Goal: Information Seeking & Learning: Learn about a topic

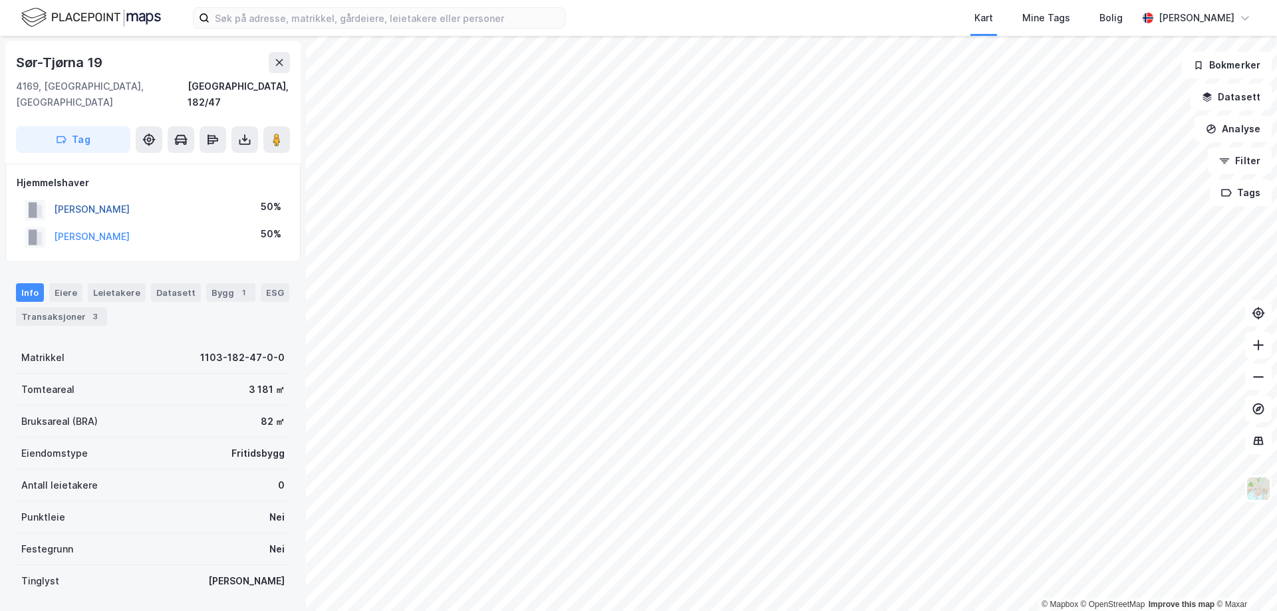
click at [0, 0] on button "[PERSON_NAME]" at bounding box center [0, 0] width 0 height 0
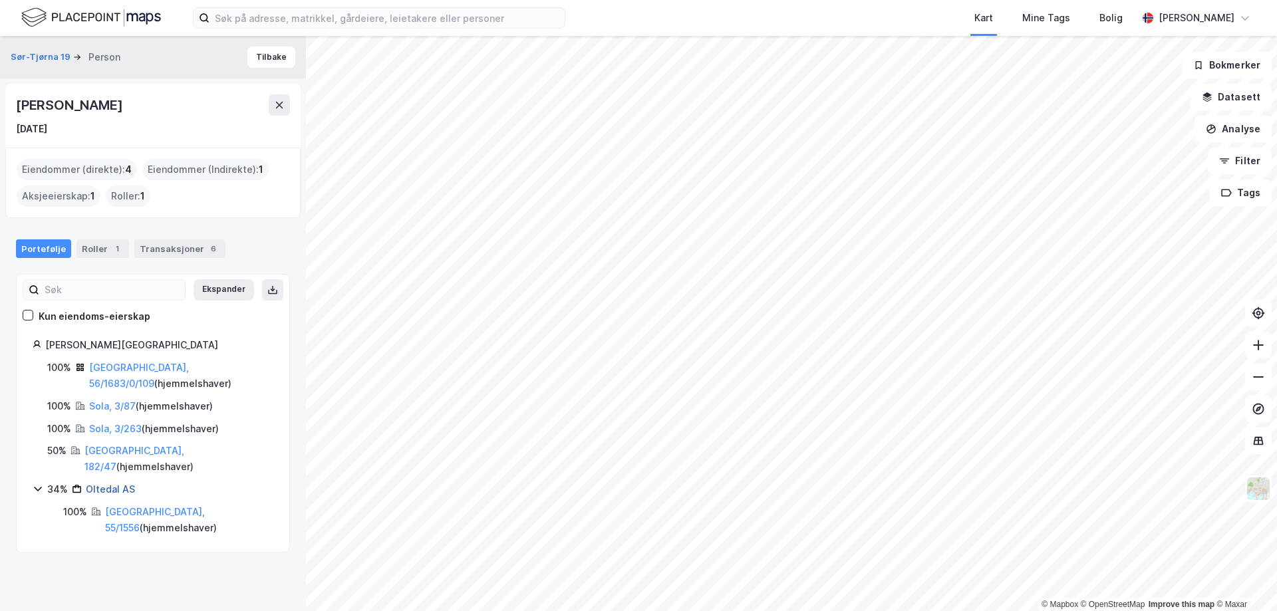
click at [104, 484] on link "Oltedal AS" at bounding box center [110, 489] width 49 height 11
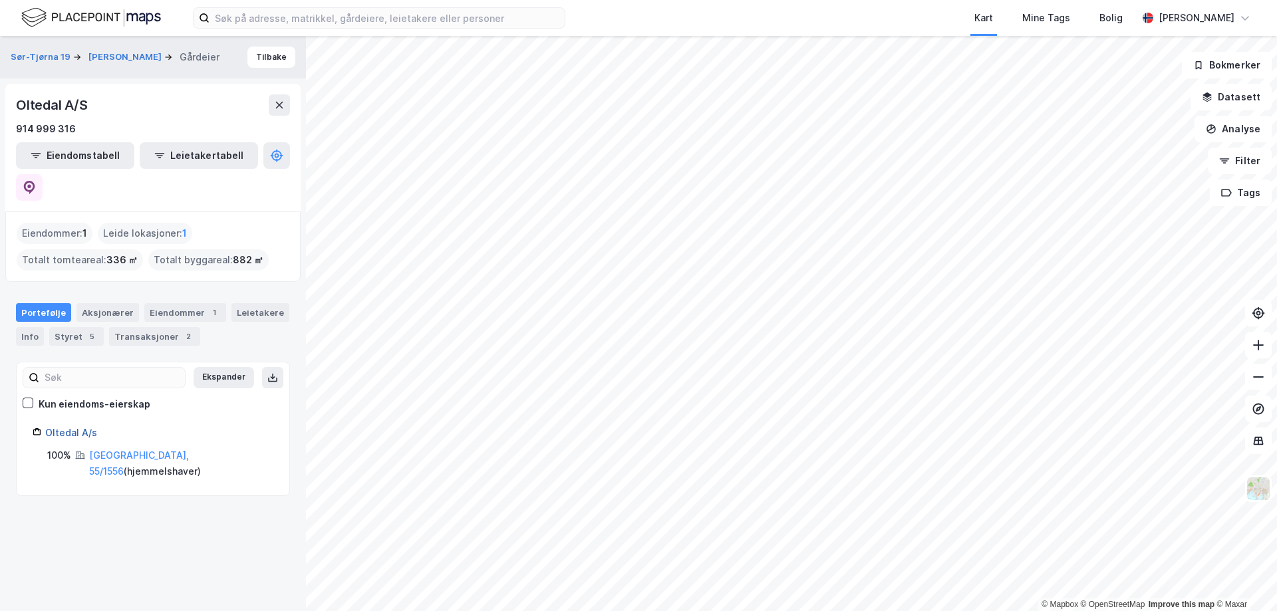
click at [73, 427] on link "Oltedal A/s" at bounding box center [71, 432] width 52 height 11
click at [88, 330] on div "5" at bounding box center [91, 336] width 13 height 13
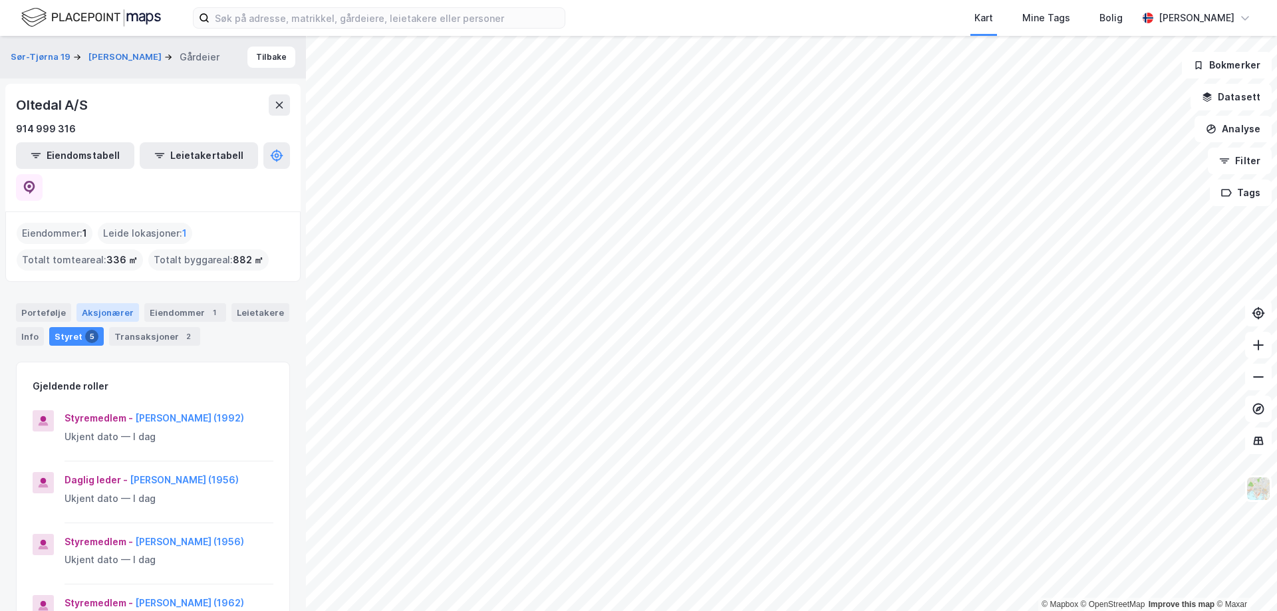
click at [96, 303] on div "Aksjonærer" at bounding box center [107, 312] width 63 height 19
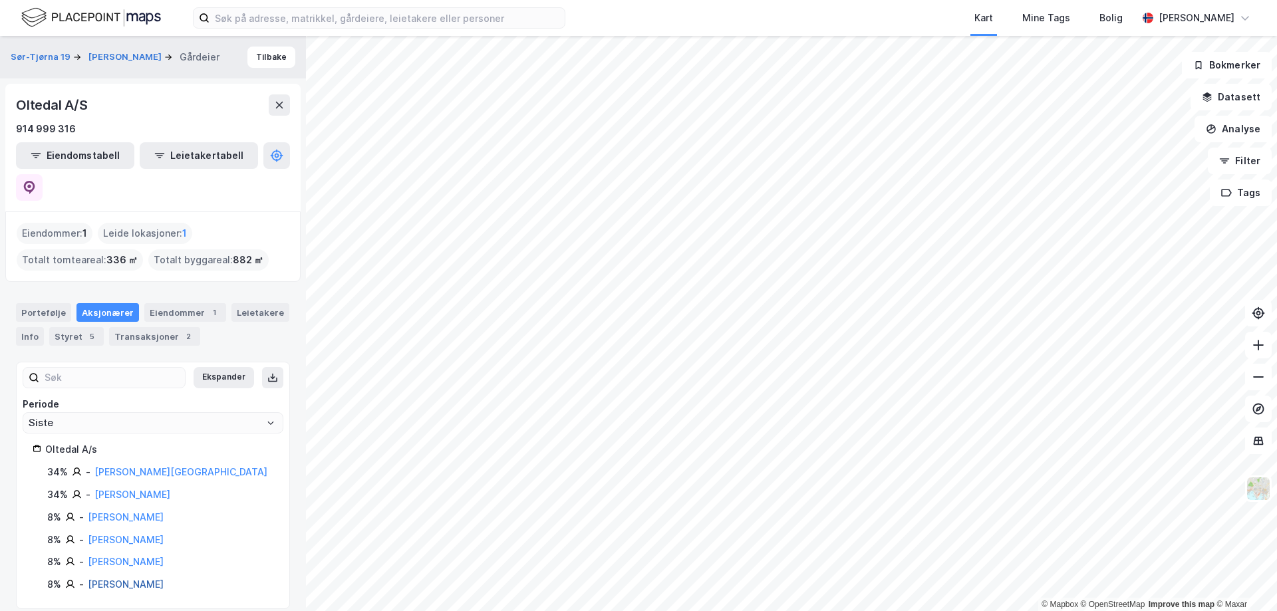
click at [117, 579] on link "[PERSON_NAME]" at bounding box center [126, 584] width 76 height 11
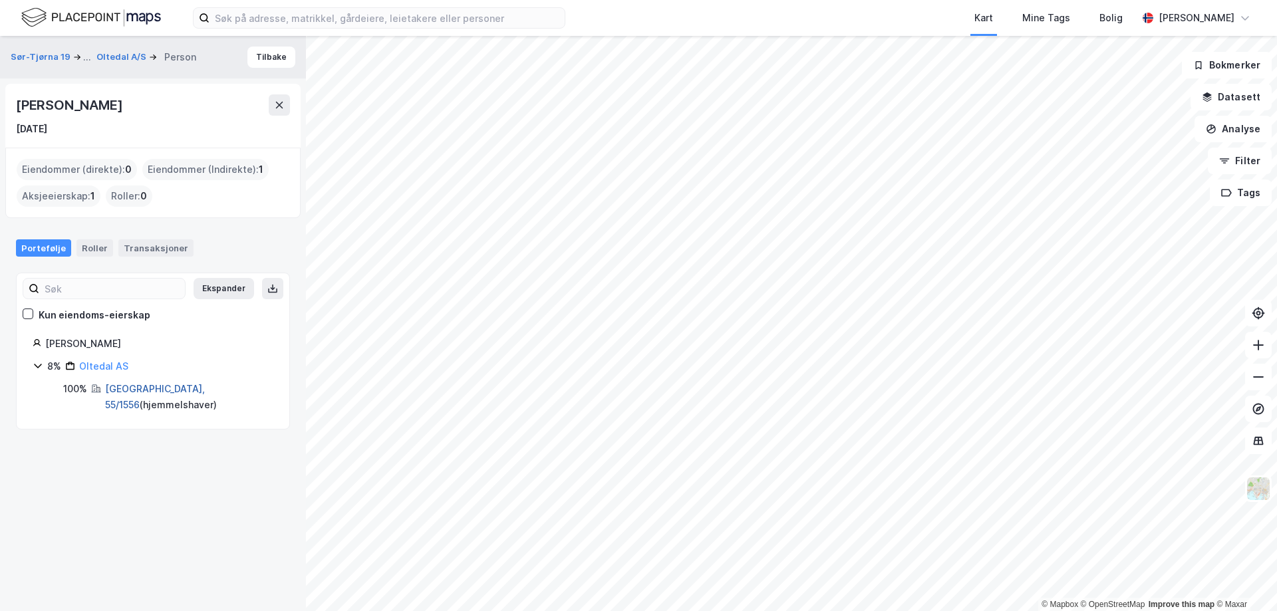
click at [136, 391] on link "[GEOGRAPHIC_DATA], 55/1556" at bounding box center [155, 396] width 100 height 27
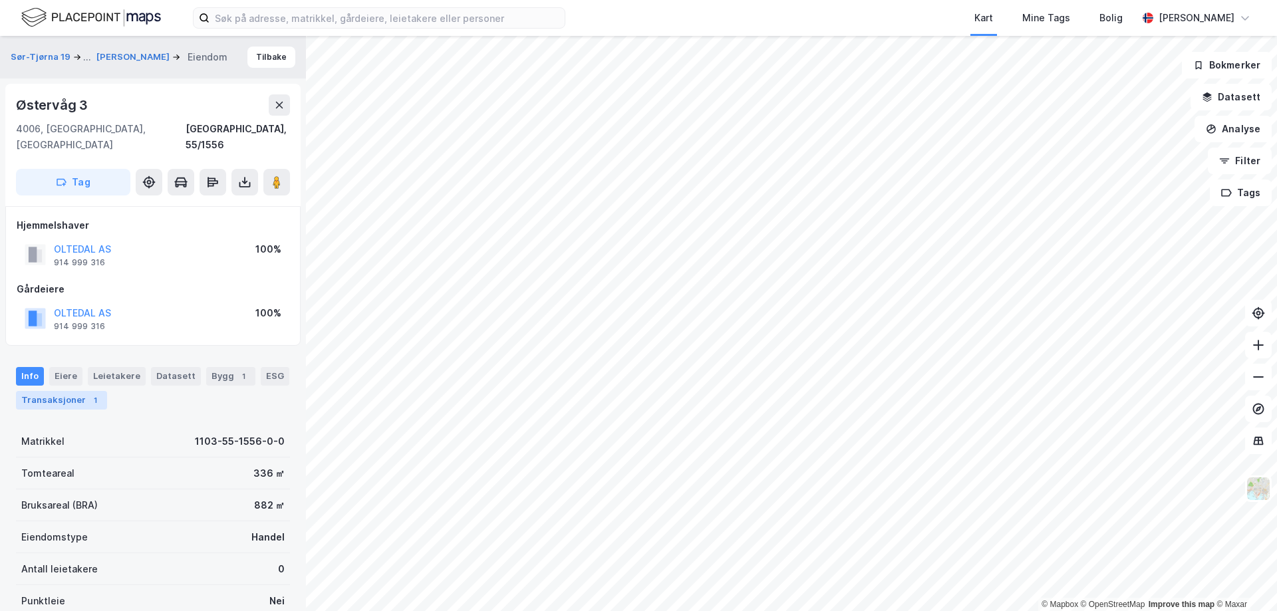
click at [74, 391] on div "Transaksjoner 1" at bounding box center [61, 400] width 91 height 19
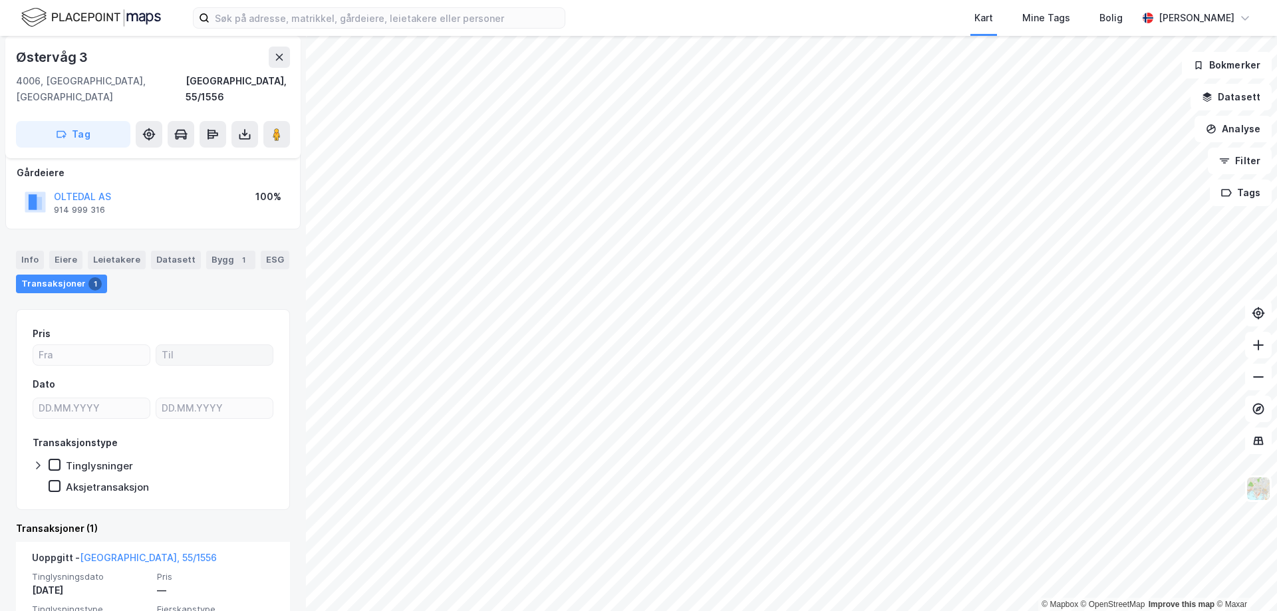
scroll to position [178, 0]
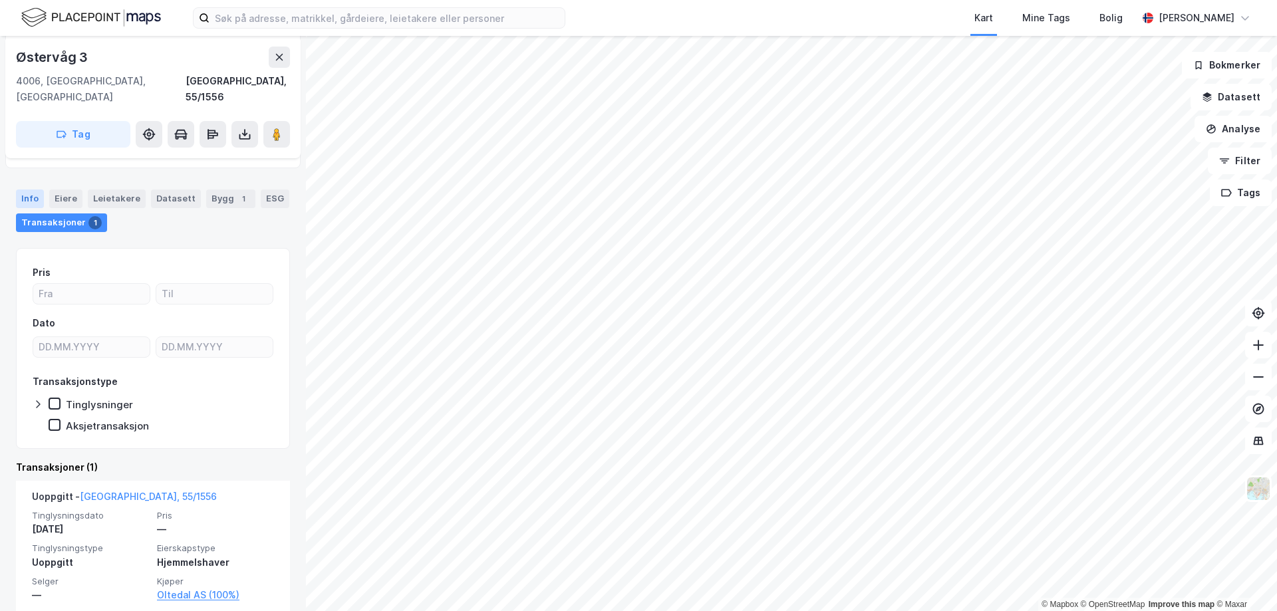
click at [27, 190] on div "Info" at bounding box center [30, 199] width 28 height 19
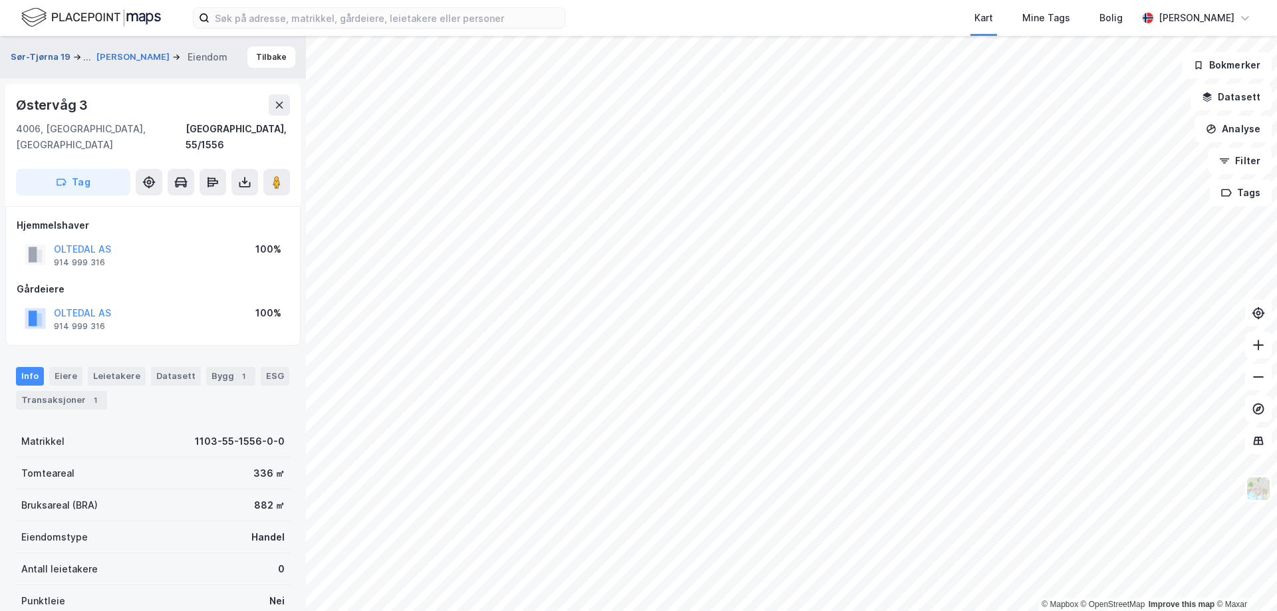
click at [46, 49] on button "Sør-Tjørna 19" at bounding box center [42, 57] width 63 height 16
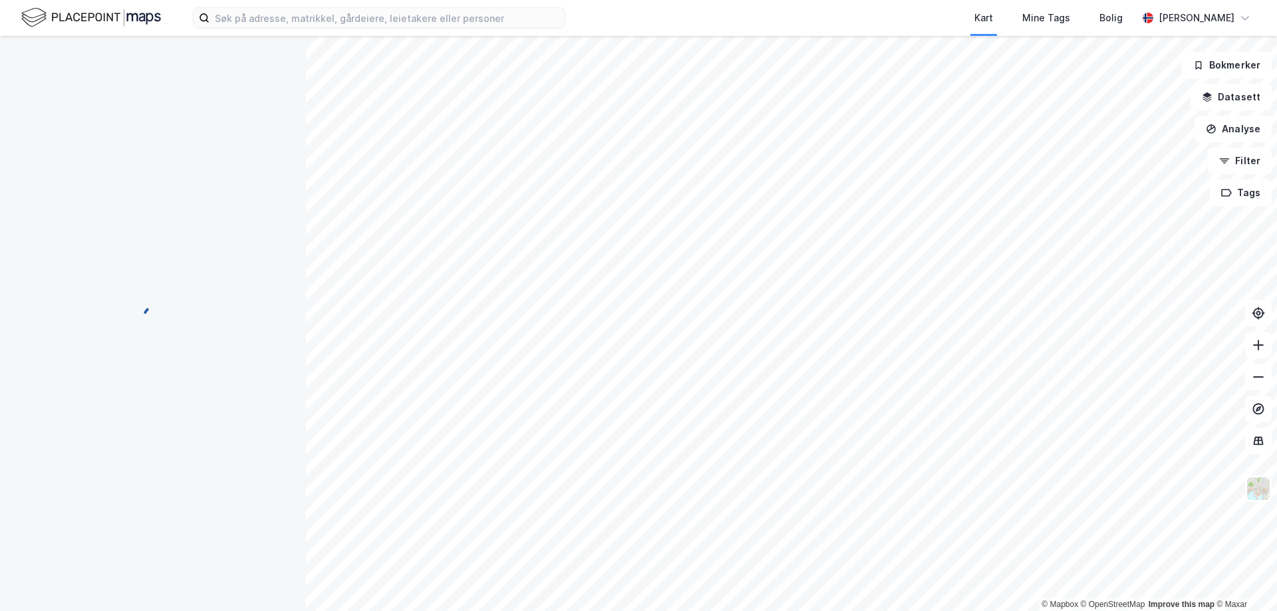
scroll to position [2, 0]
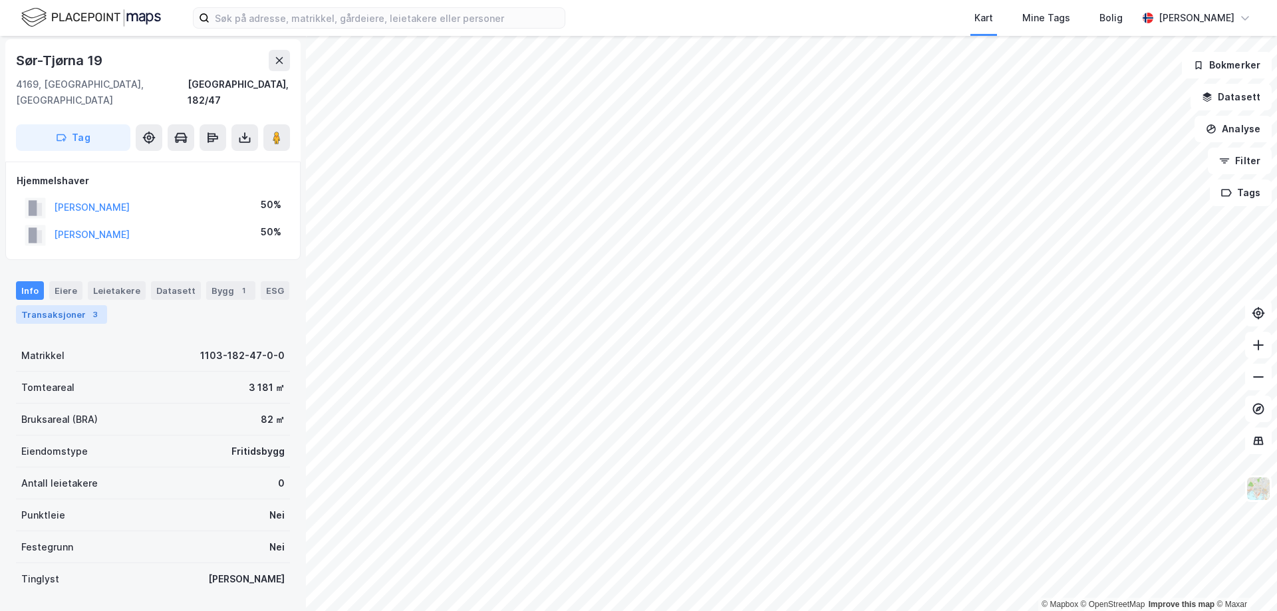
click at [51, 305] on div "Transaksjoner 3" at bounding box center [61, 314] width 91 height 19
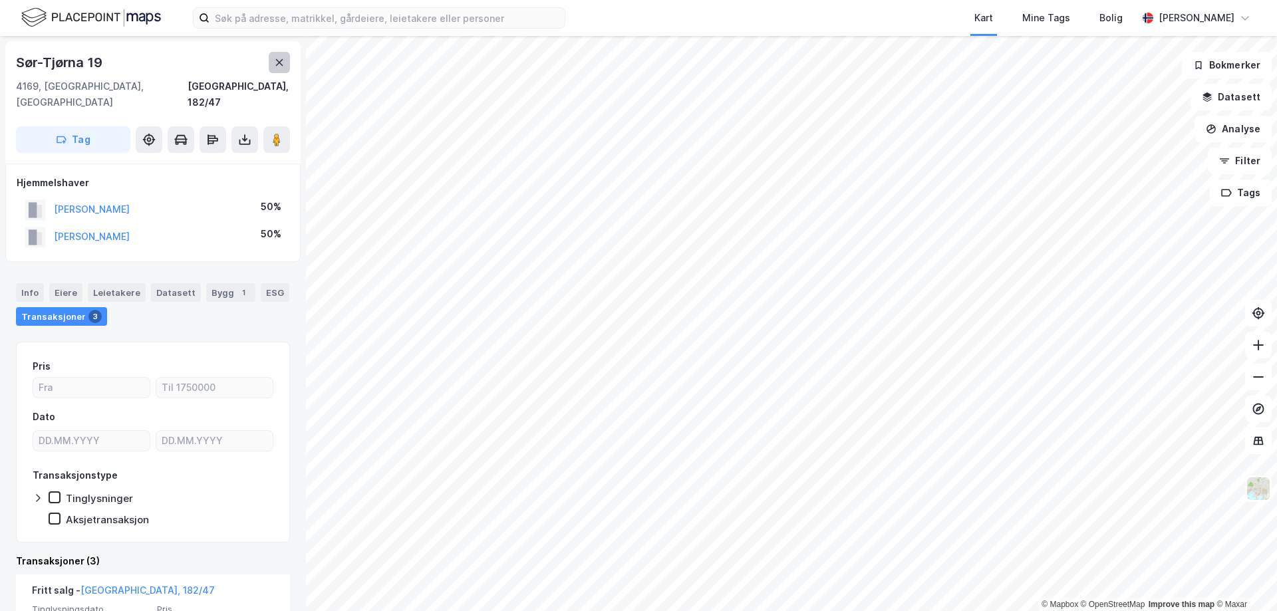
click at [277, 54] on button at bounding box center [279, 62] width 21 height 21
